Goal: Task Accomplishment & Management: Complete application form

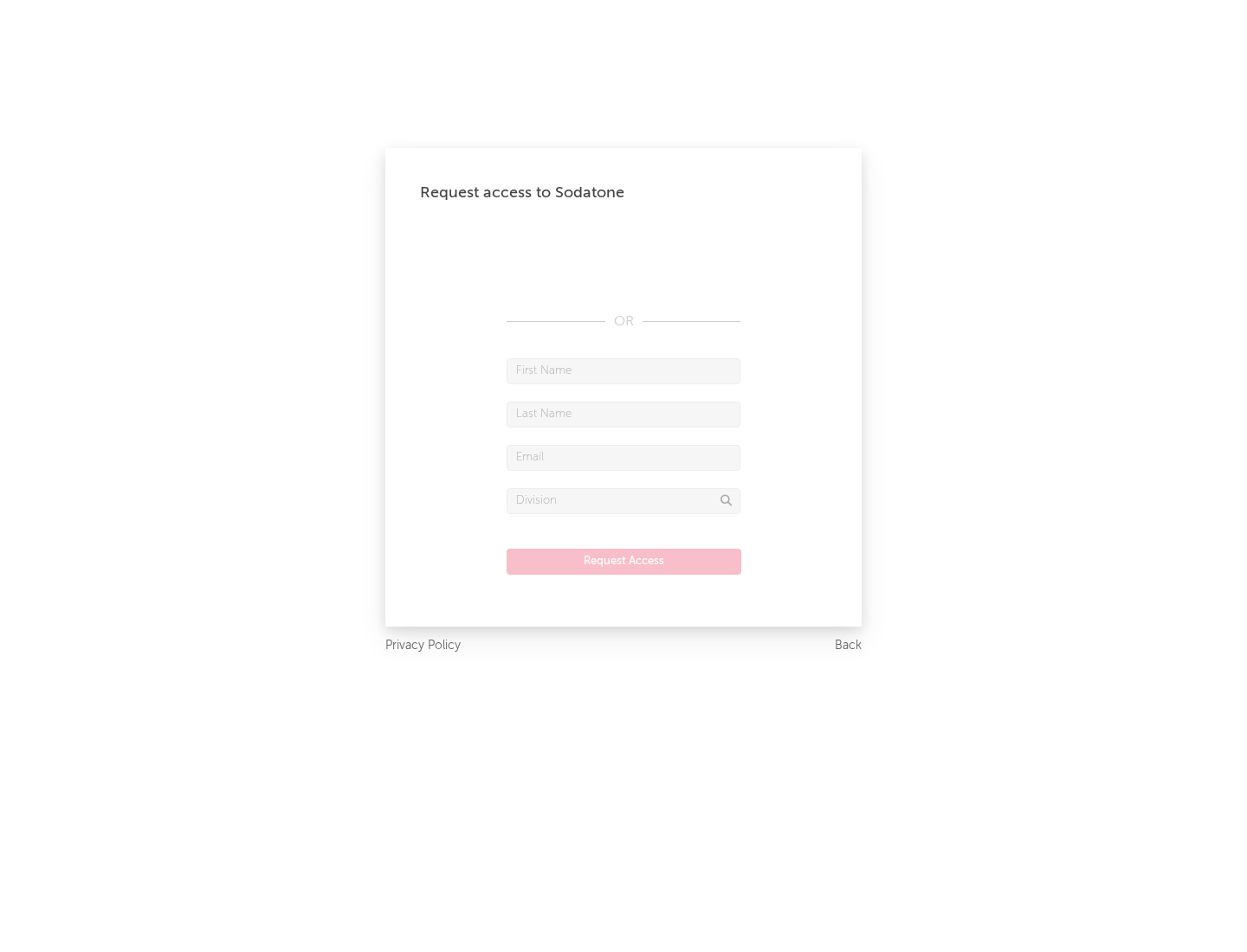
click at [624, 371] on input "text" at bounding box center [624, 371] width 234 height 26
type input "[PERSON_NAME]"
click at [624, 413] on input "text" at bounding box center [624, 414] width 234 height 26
type input "[PERSON_NAME]"
click at [624, 457] on input "text" at bounding box center [624, 457] width 234 height 26
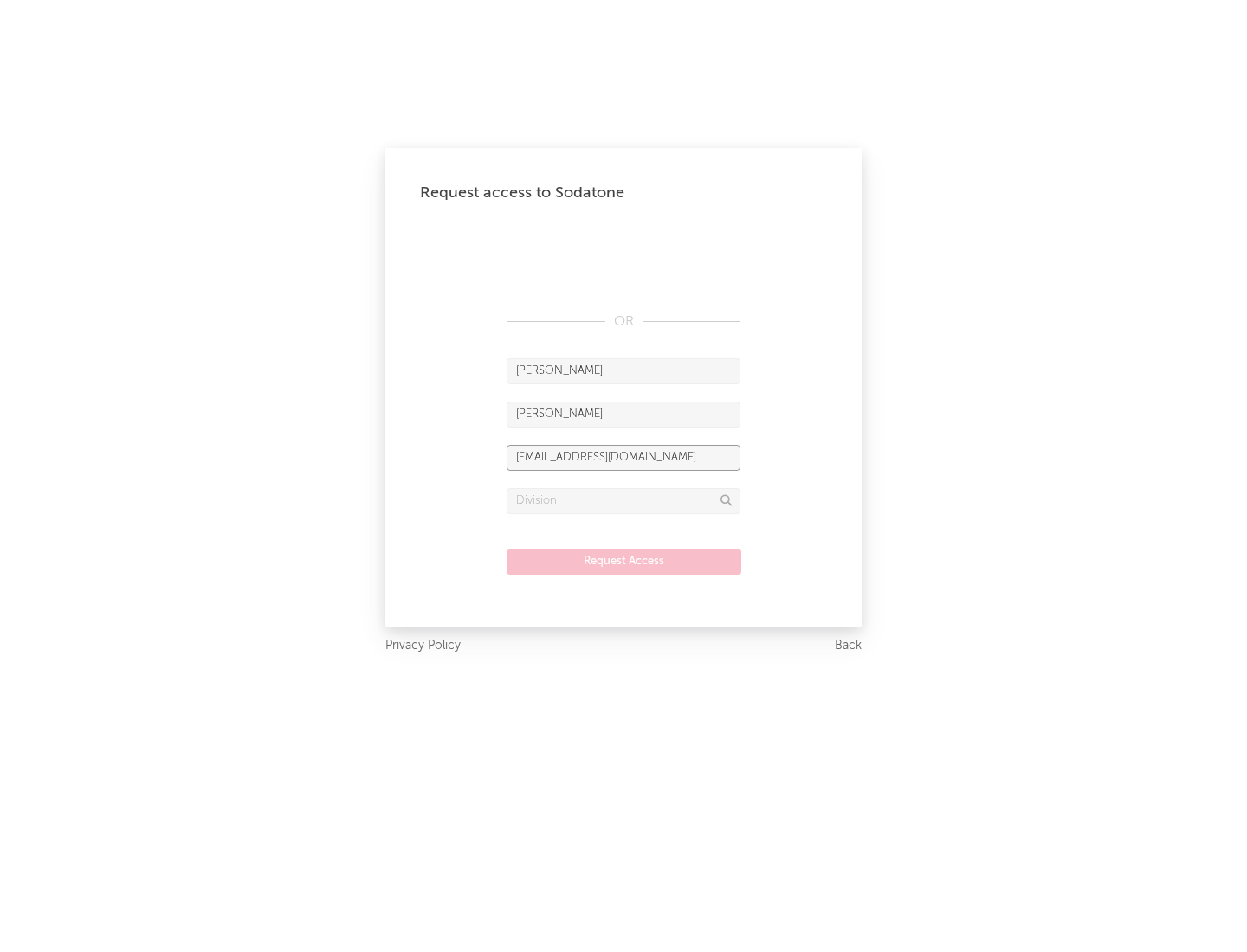
type input "[EMAIL_ADDRESS][DOMAIN_NAME]"
click at [624, 500] on input "text" at bounding box center [624, 501] width 234 height 26
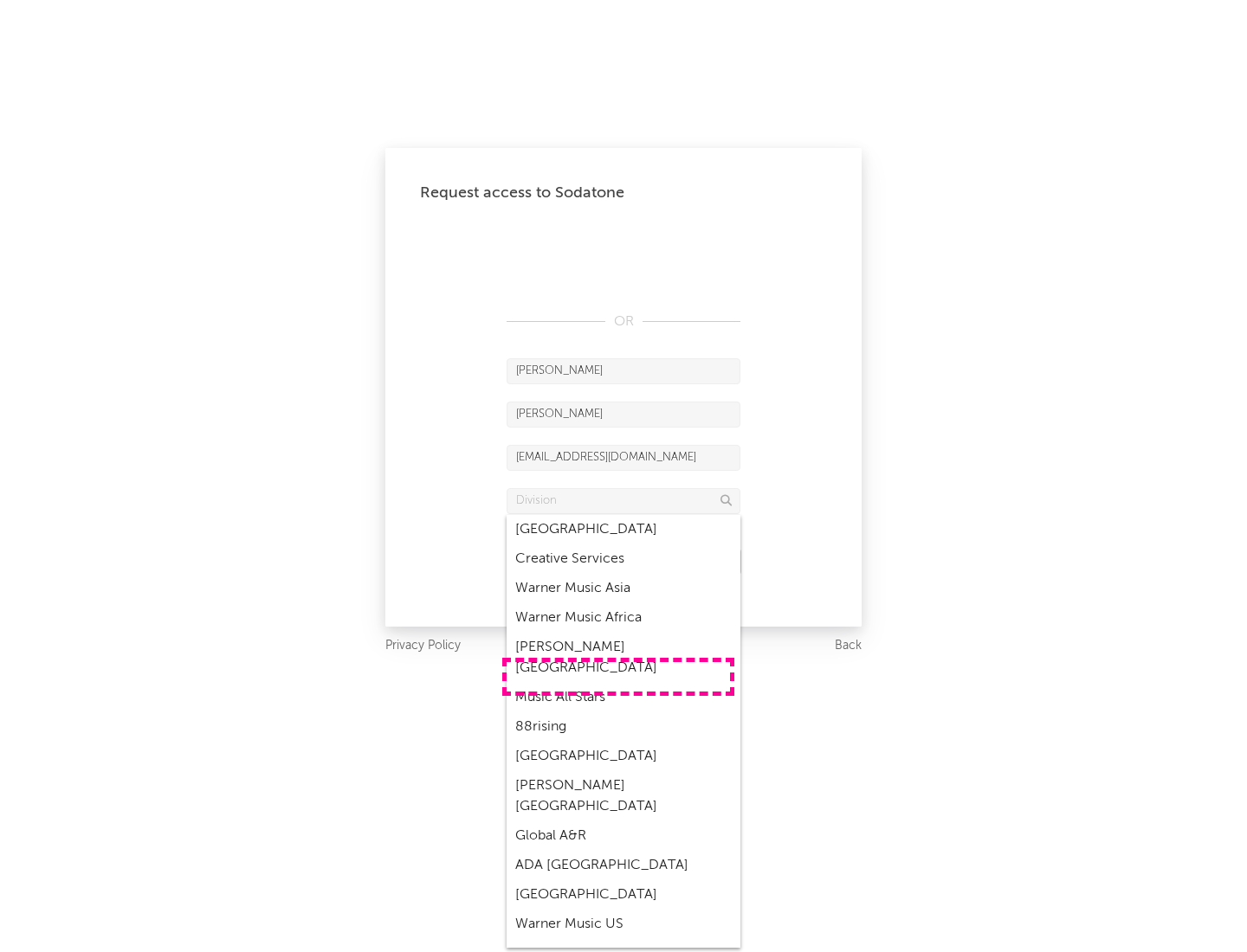
click at [618, 683] on div "Music All Stars" at bounding box center [624, 697] width 234 height 29
type input "Music All Stars"
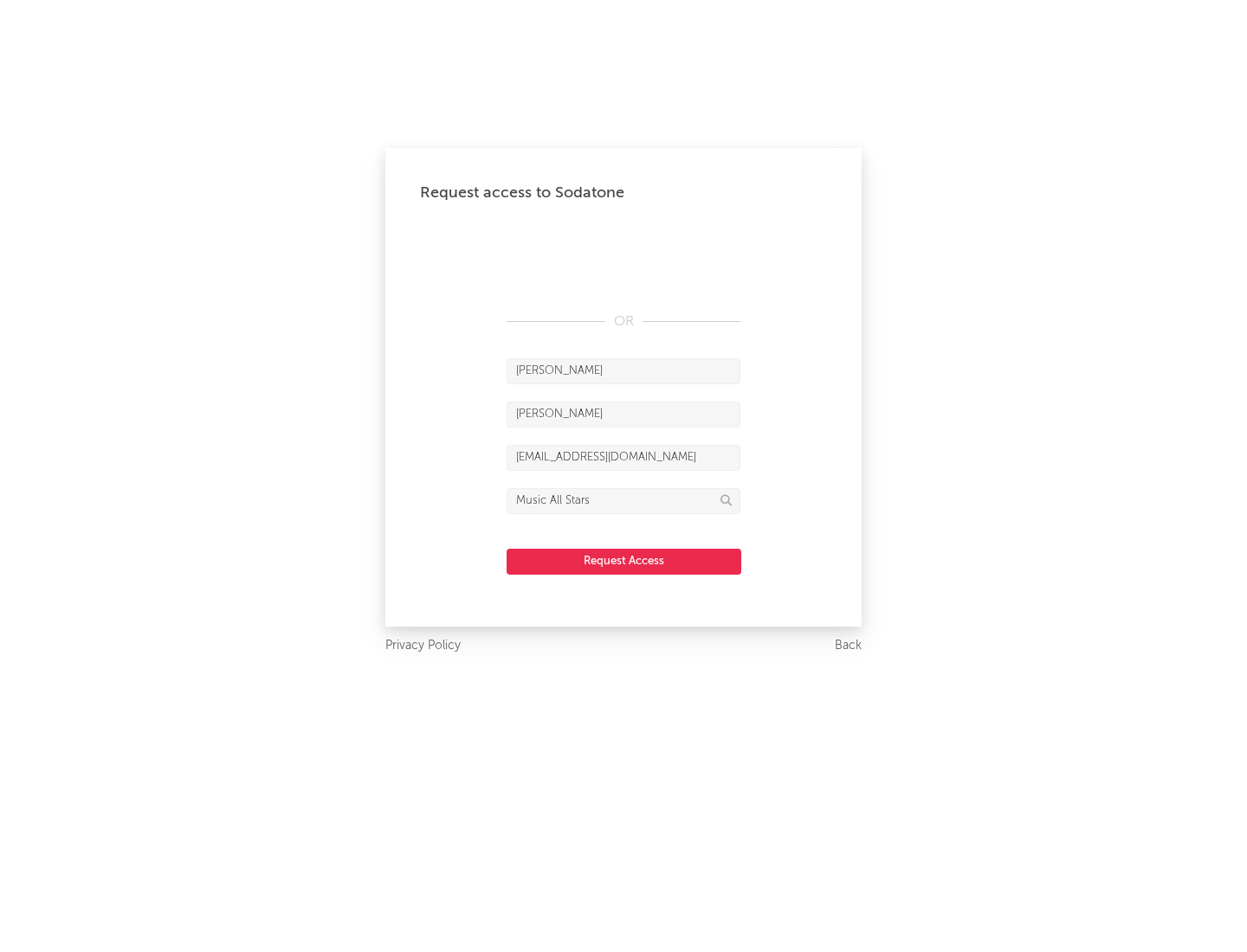
click at [624, 561] on button "Request Access" at bounding box center [624, 561] width 235 height 26
